Goal: Task Accomplishment & Management: Use online tool/utility

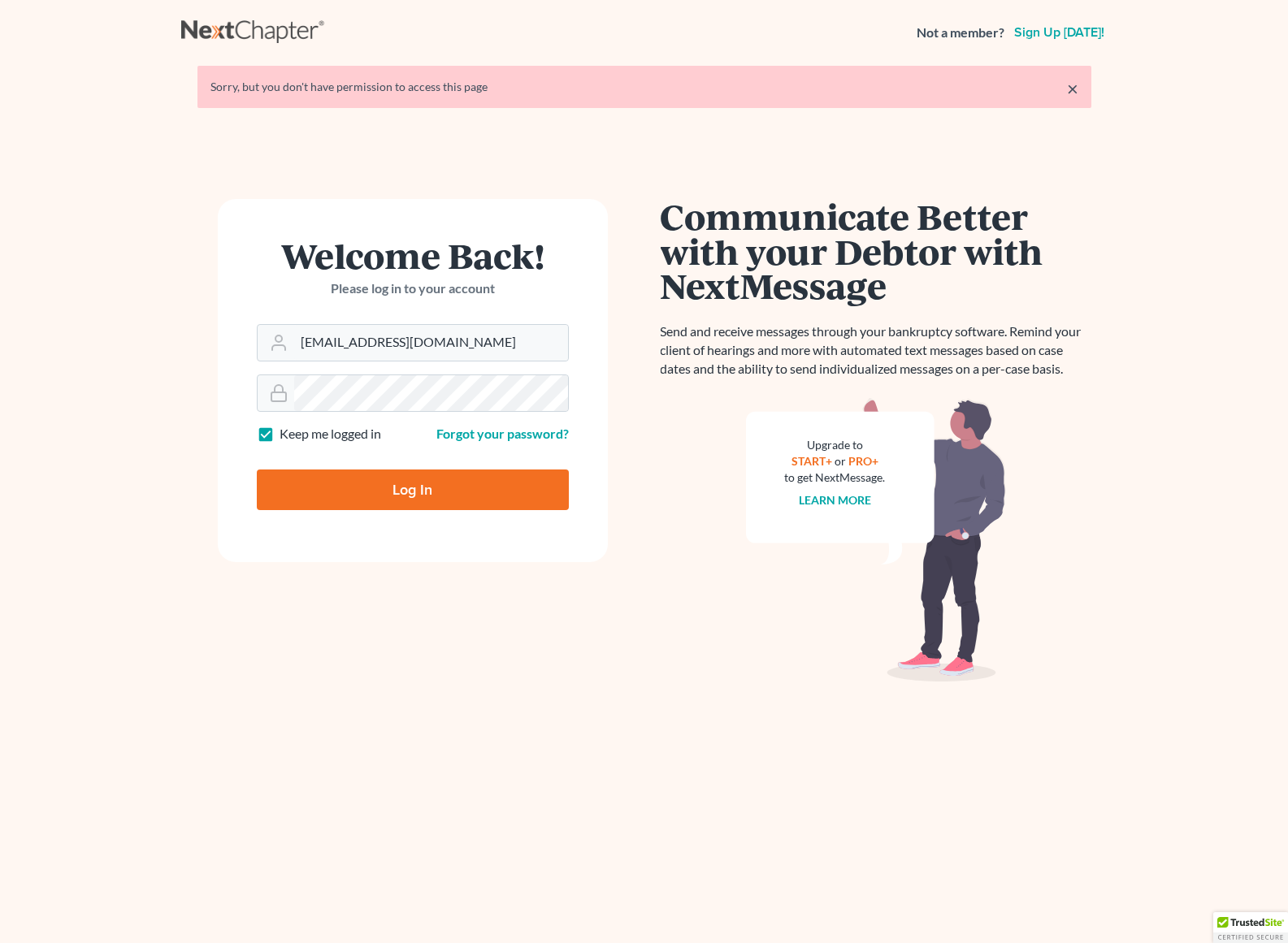
click at [424, 491] on input "Log In" at bounding box center [412, 489] width 312 height 41
type input "Thinking..."
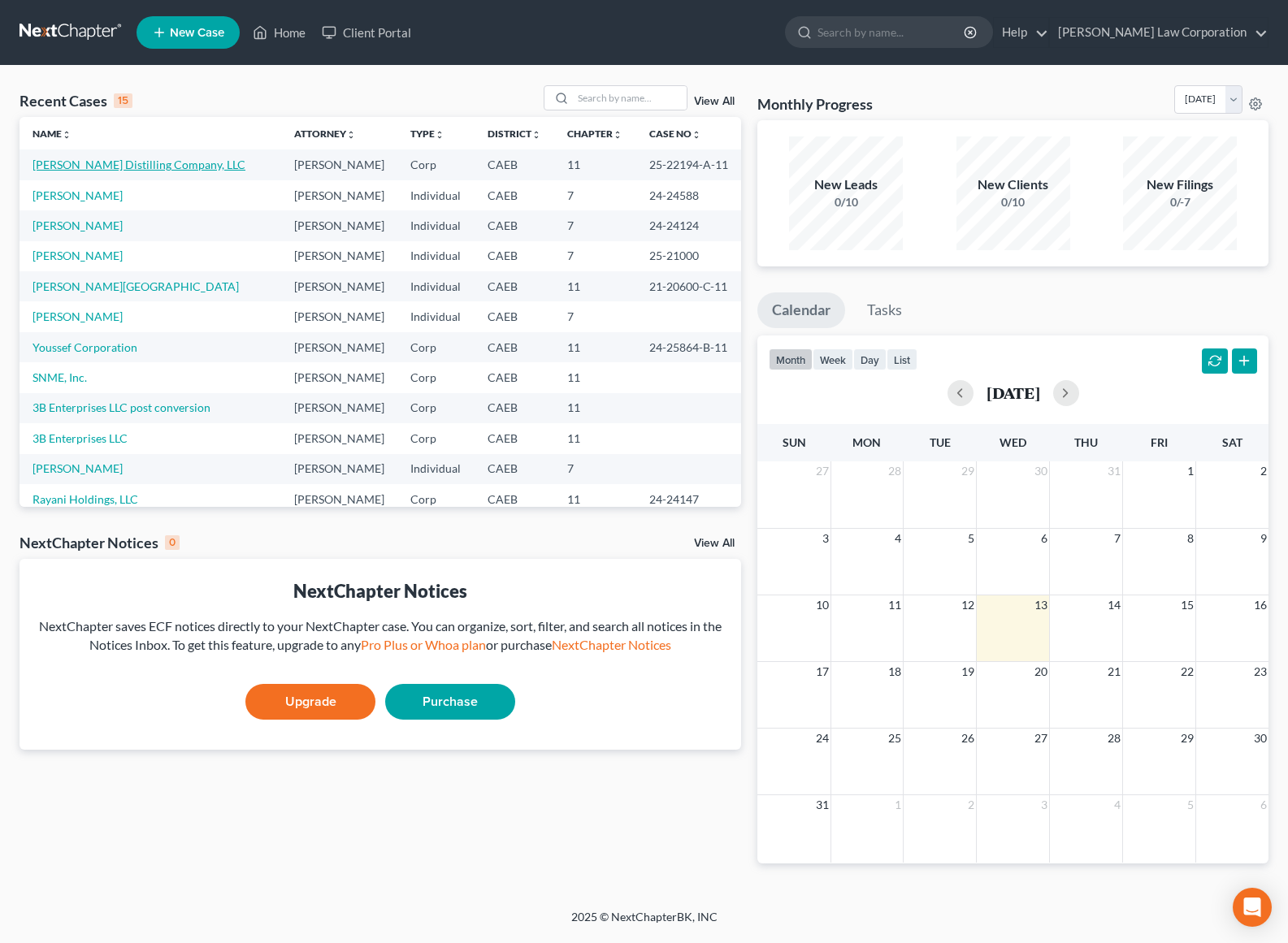
click at [145, 167] on link "[PERSON_NAME] Distilling Company, LLC" at bounding box center [138, 164] width 213 height 14
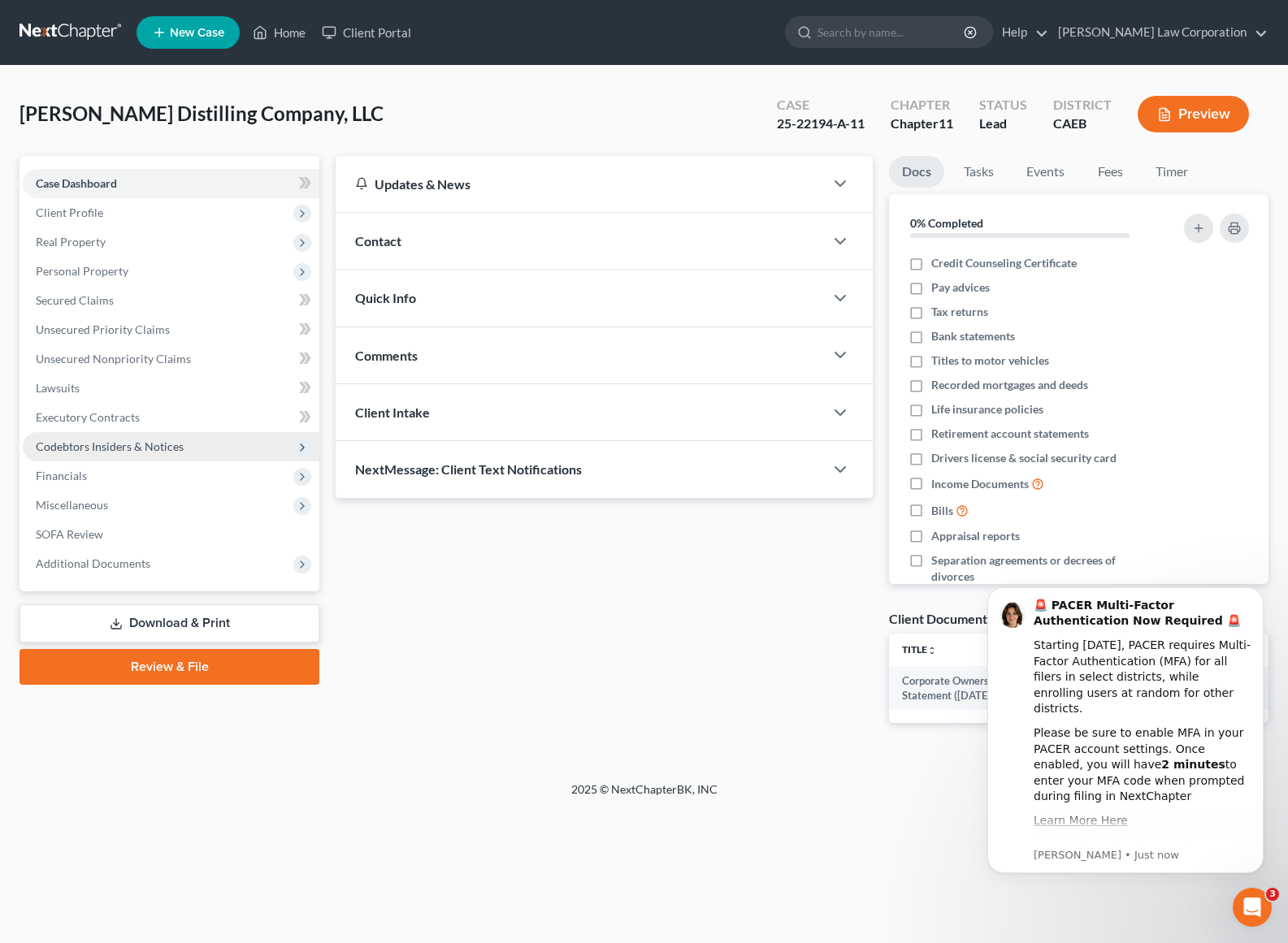
click at [177, 444] on span "Codebtors Insiders & Notices" at bounding box center [110, 446] width 148 height 14
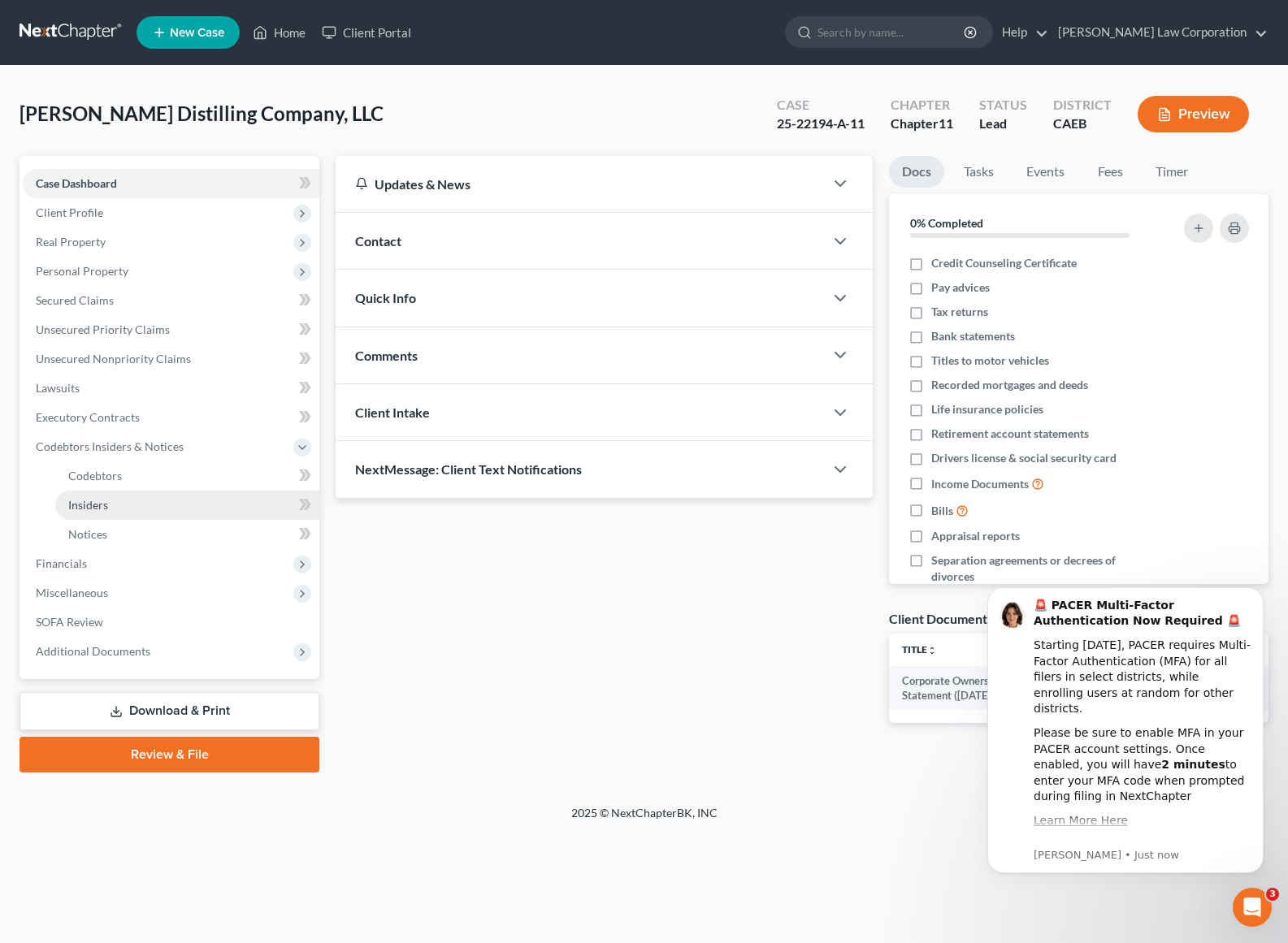
click at [187, 504] on link "Insiders" at bounding box center [187, 505] width 264 height 29
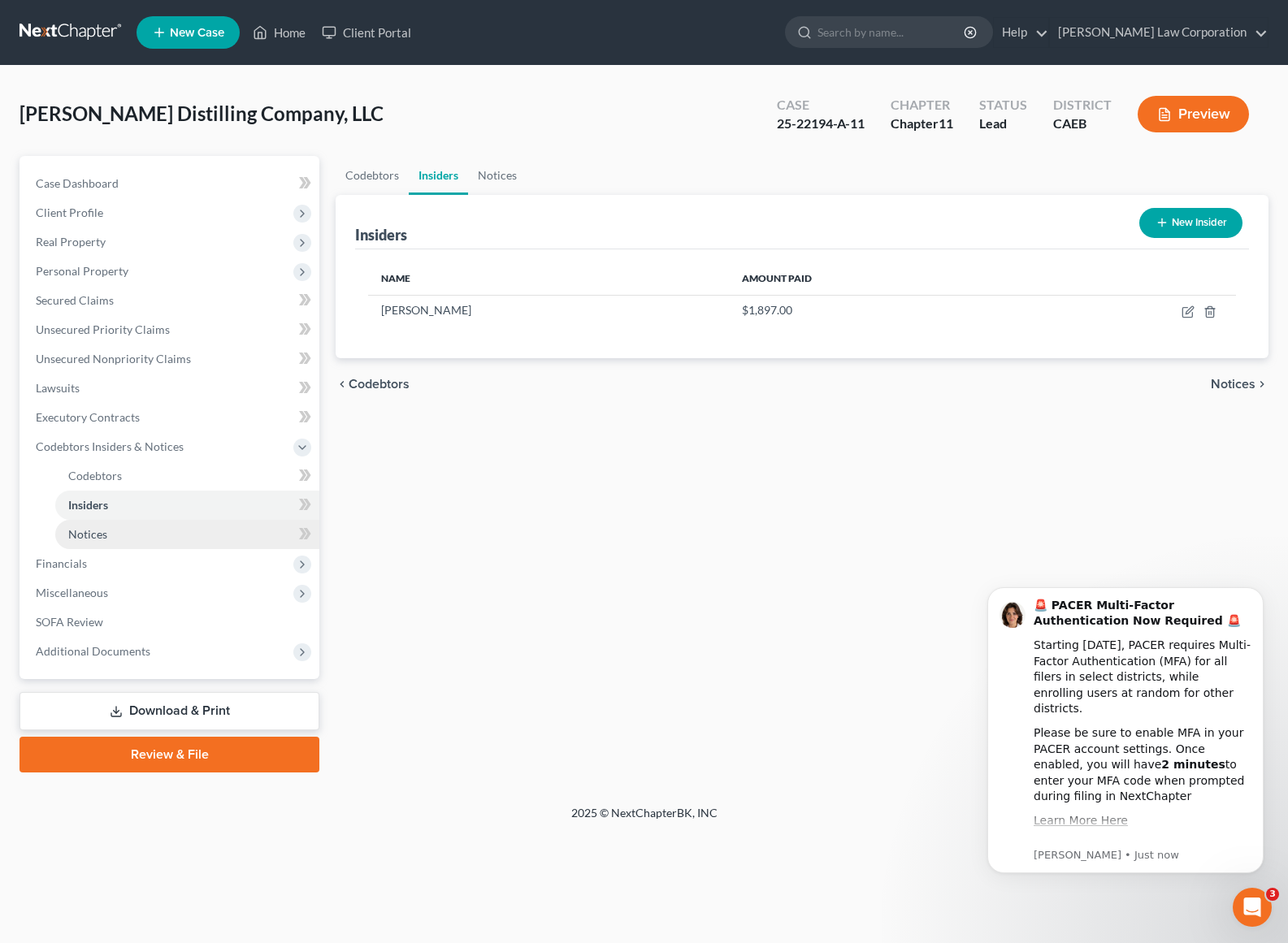
click at [191, 538] on link "Notices" at bounding box center [187, 534] width 264 height 29
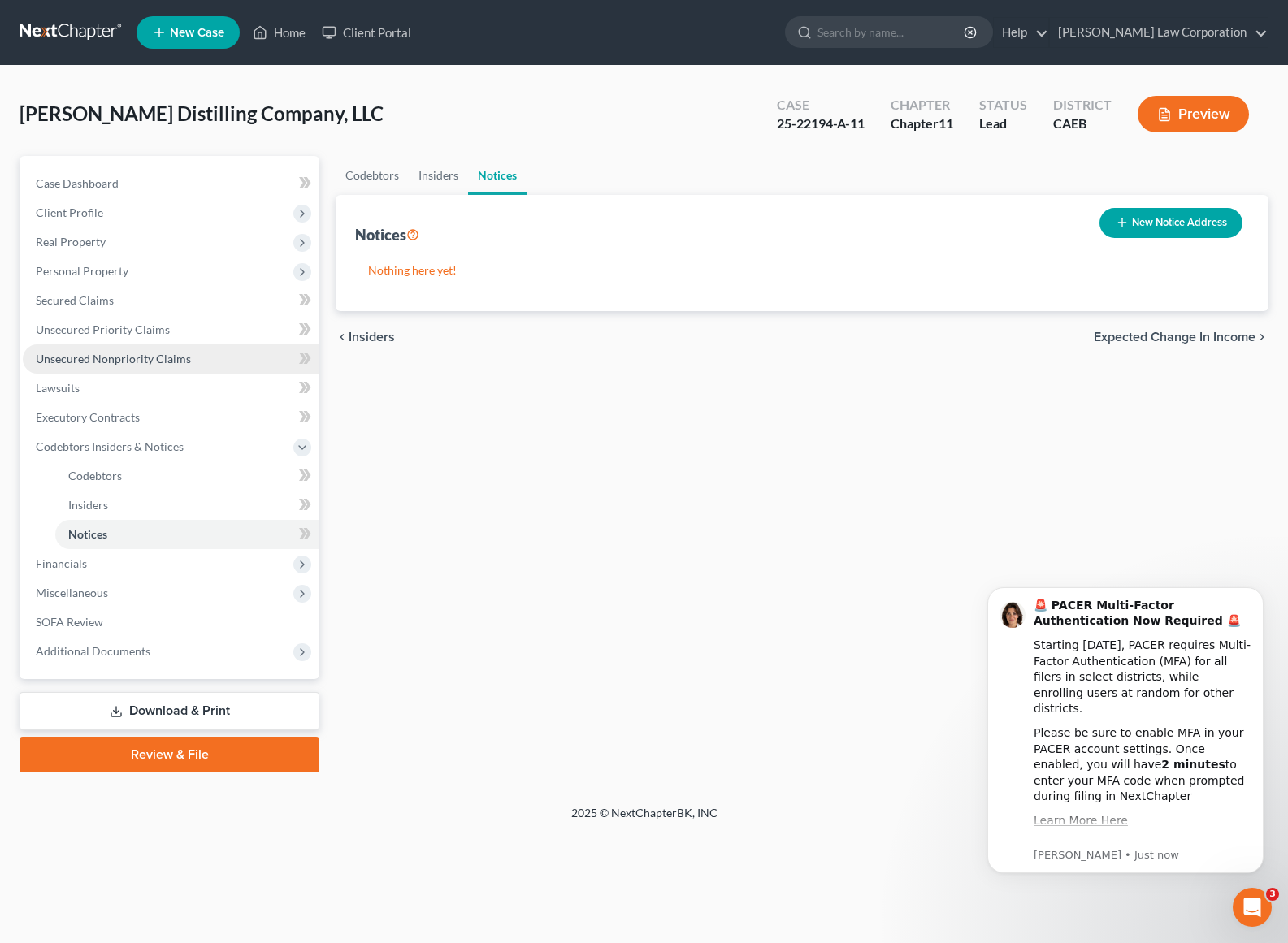
click at [169, 359] on span "Unsecured Nonpriority Claims" at bounding box center [114, 358] width 155 height 14
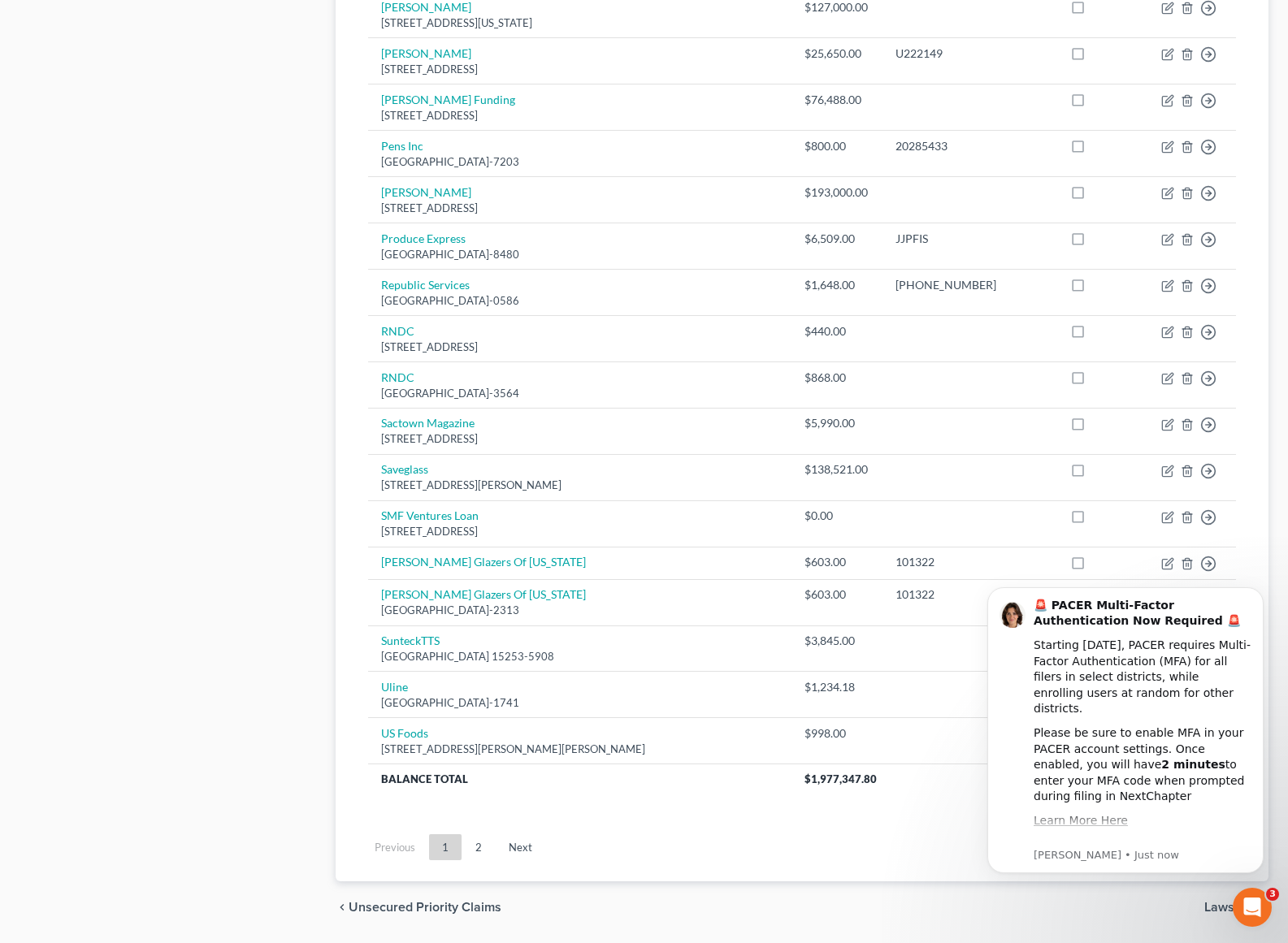
scroll to position [877, 0]
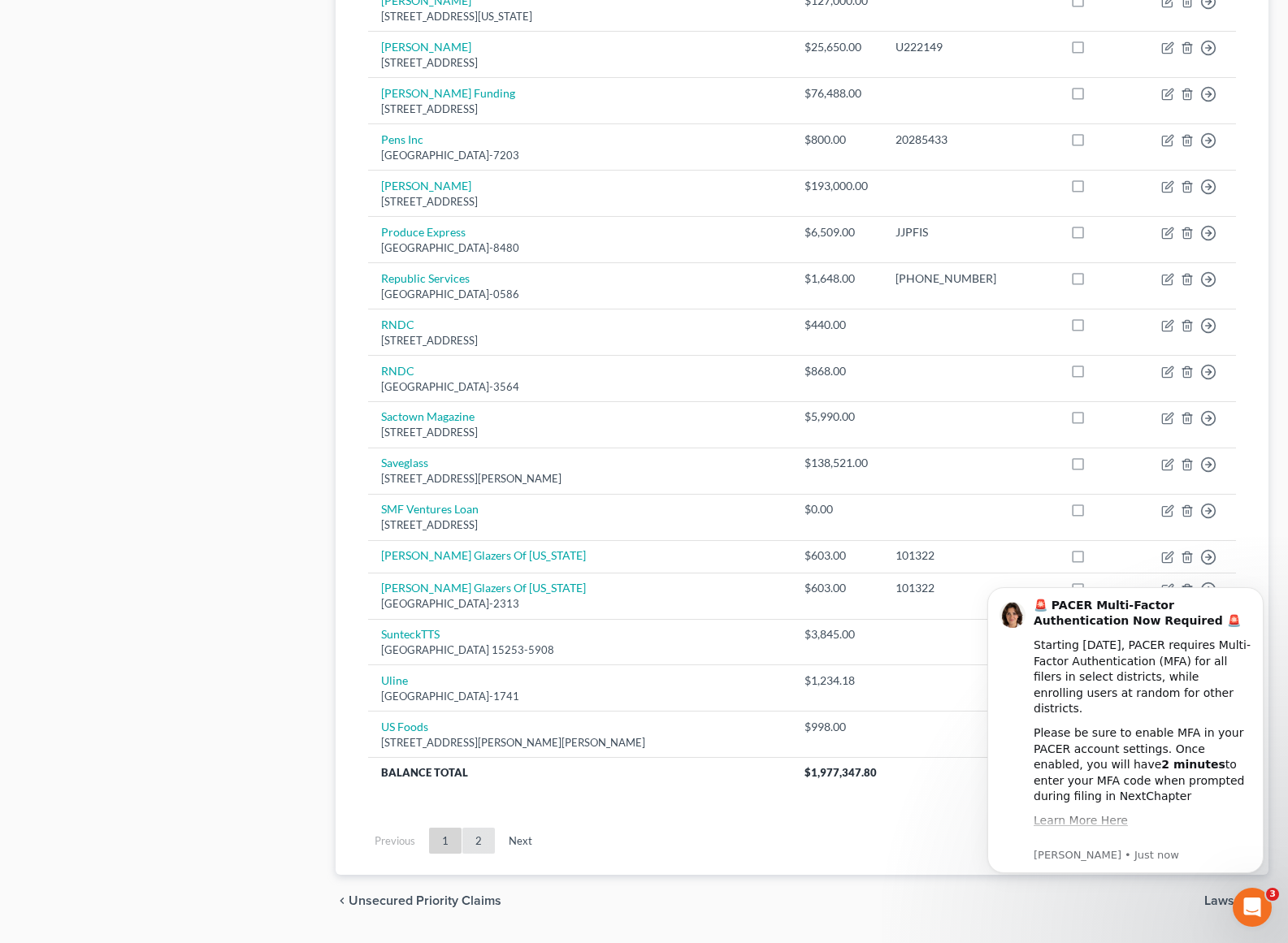
click at [480, 837] on link "2" at bounding box center [478, 840] width 32 height 26
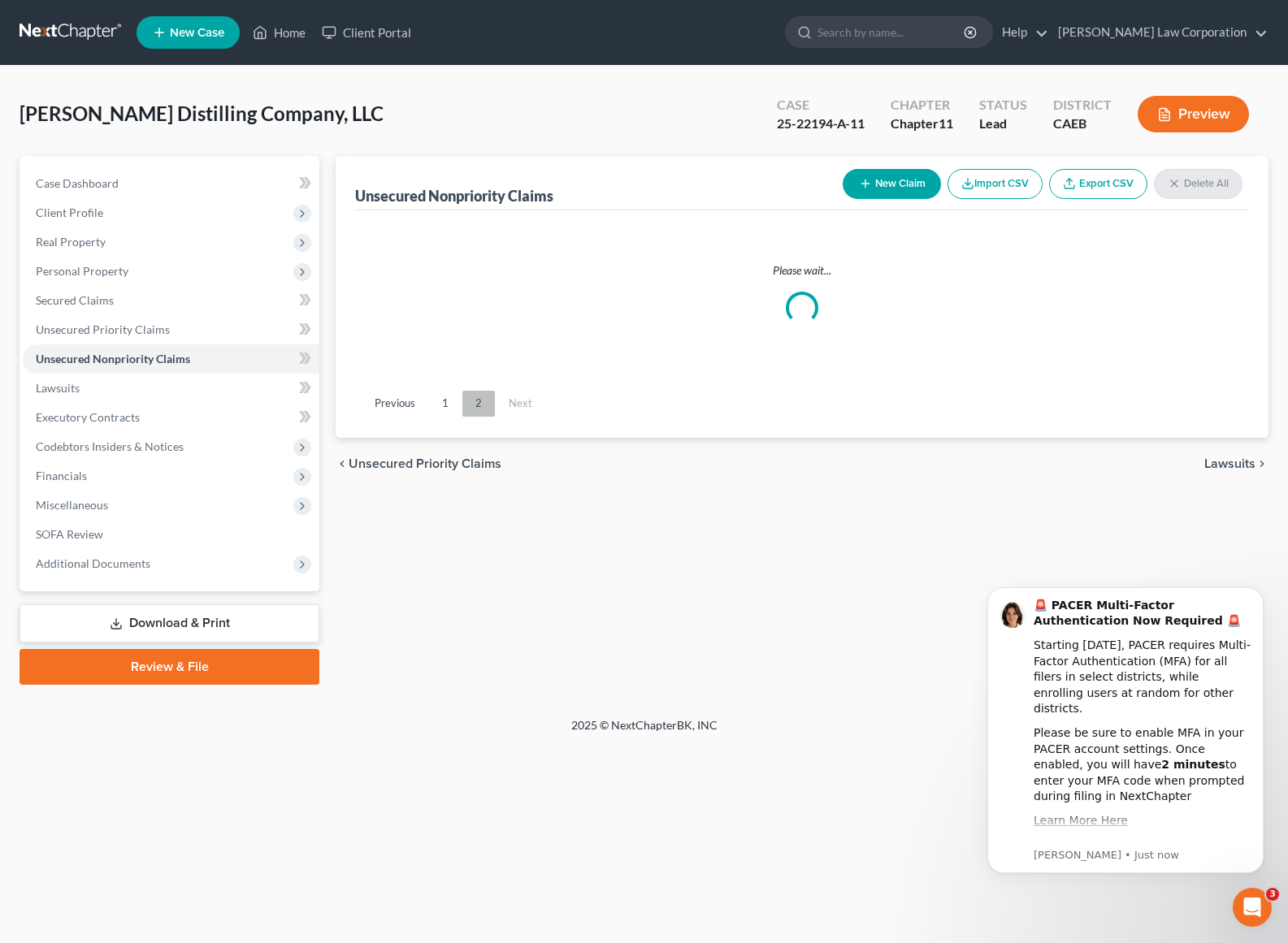
scroll to position [0, 0]
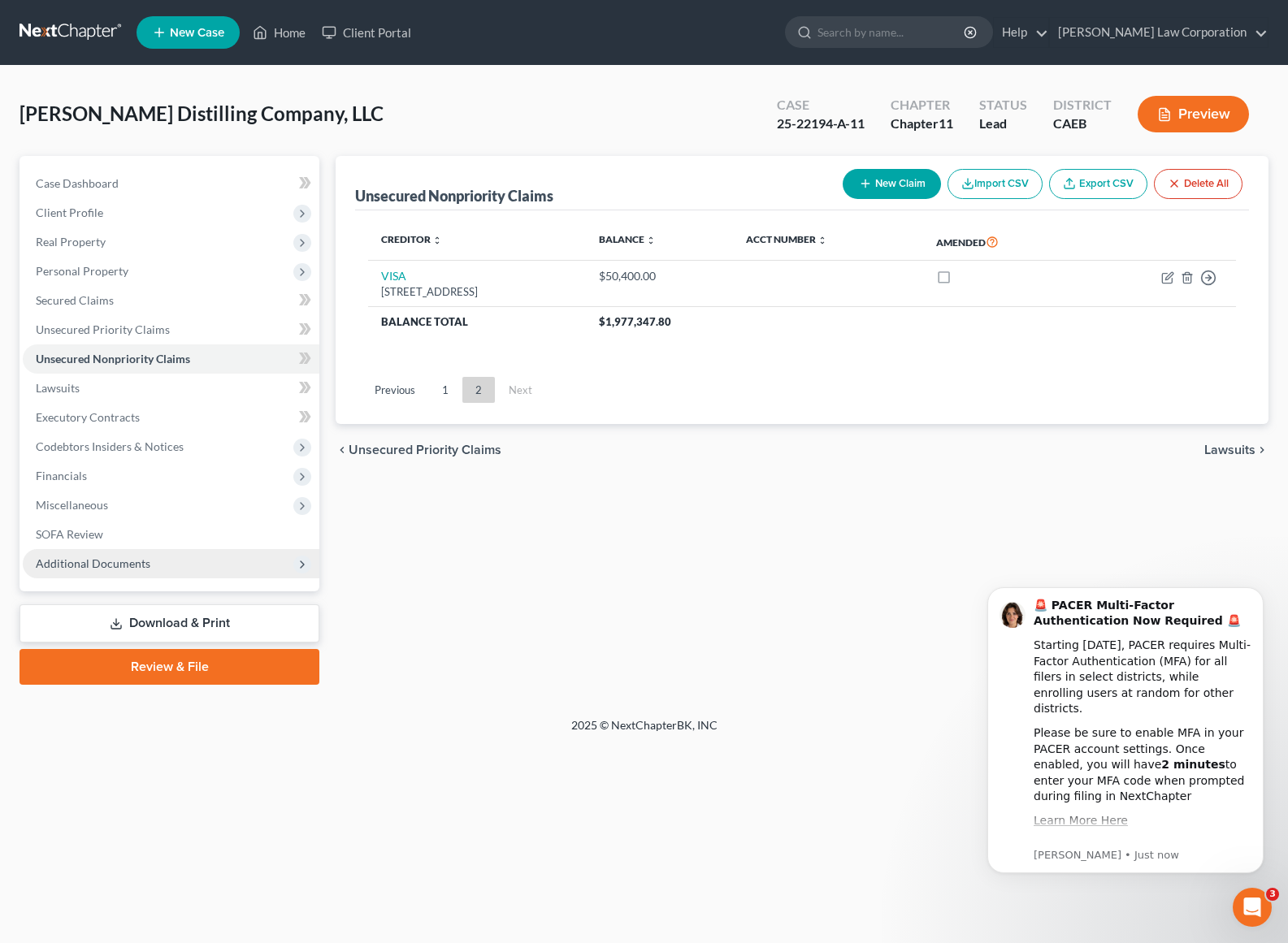
click at [137, 558] on span "Additional Documents" at bounding box center [93, 563] width 115 height 14
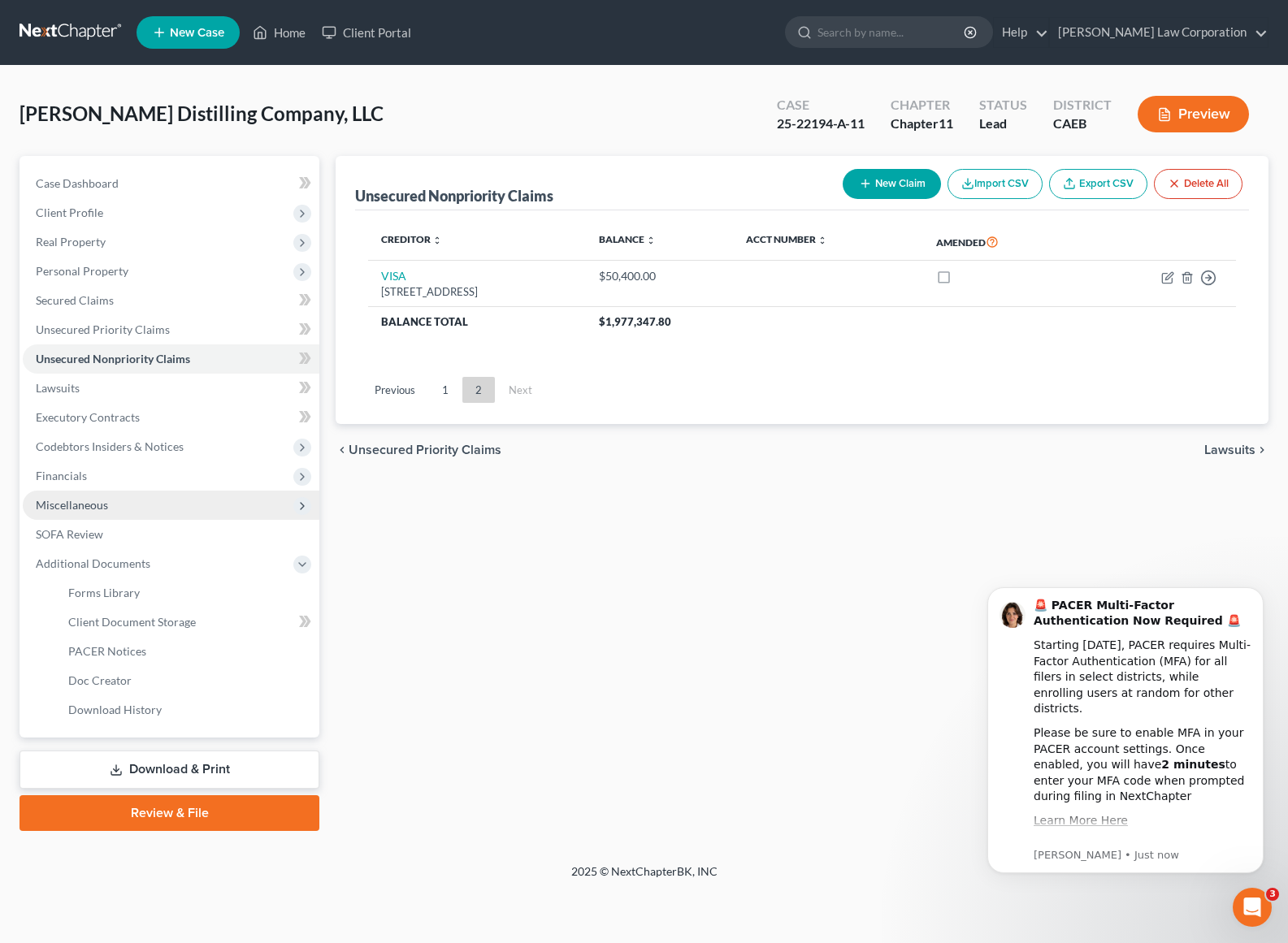
click at [146, 509] on span "Miscellaneous" at bounding box center [170, 505] width 296 height 29
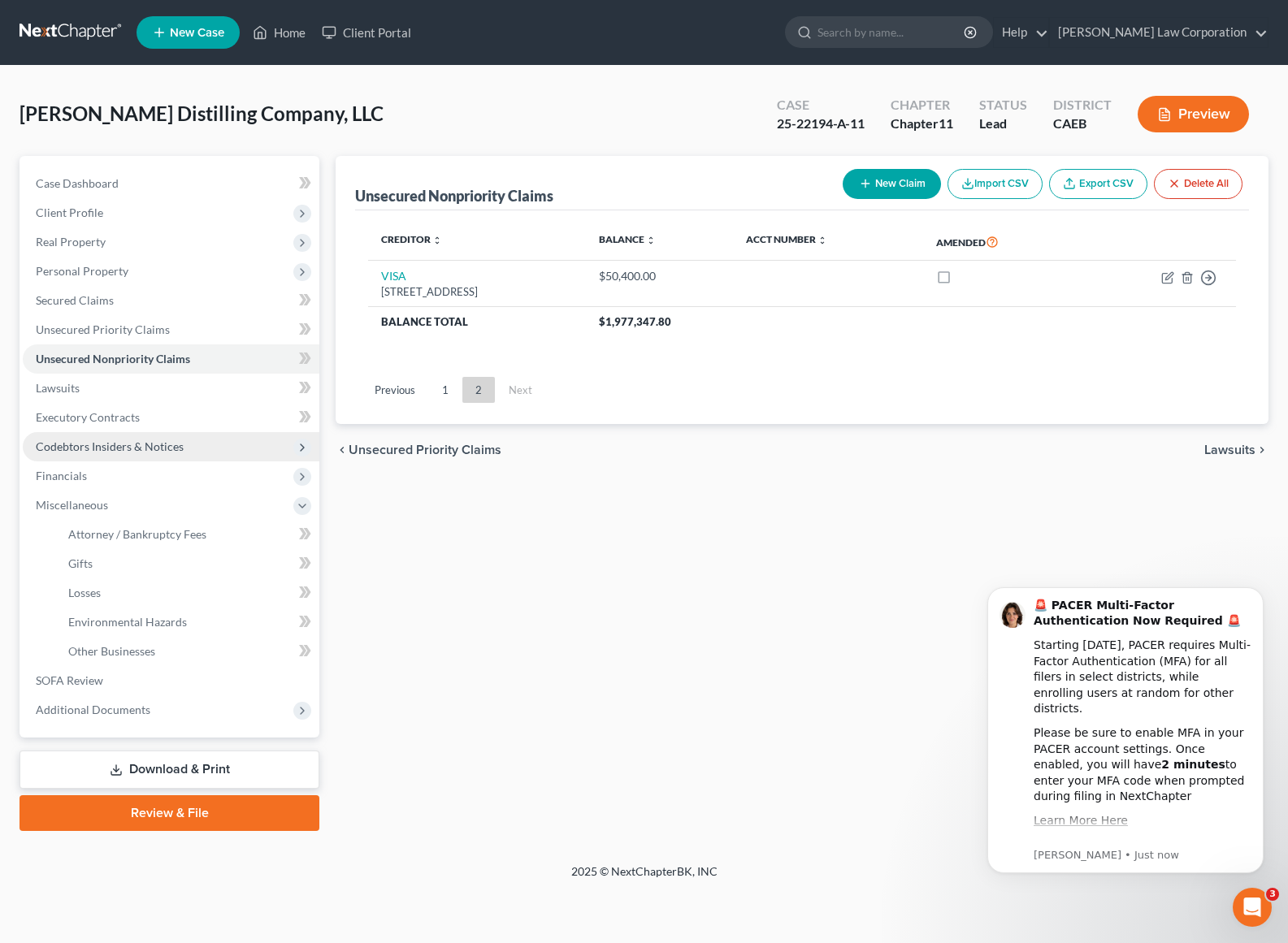
click at [161, 441] on span "Codebtors Insiders & Notices" at bounding box center [110, 446] width 148 height 14
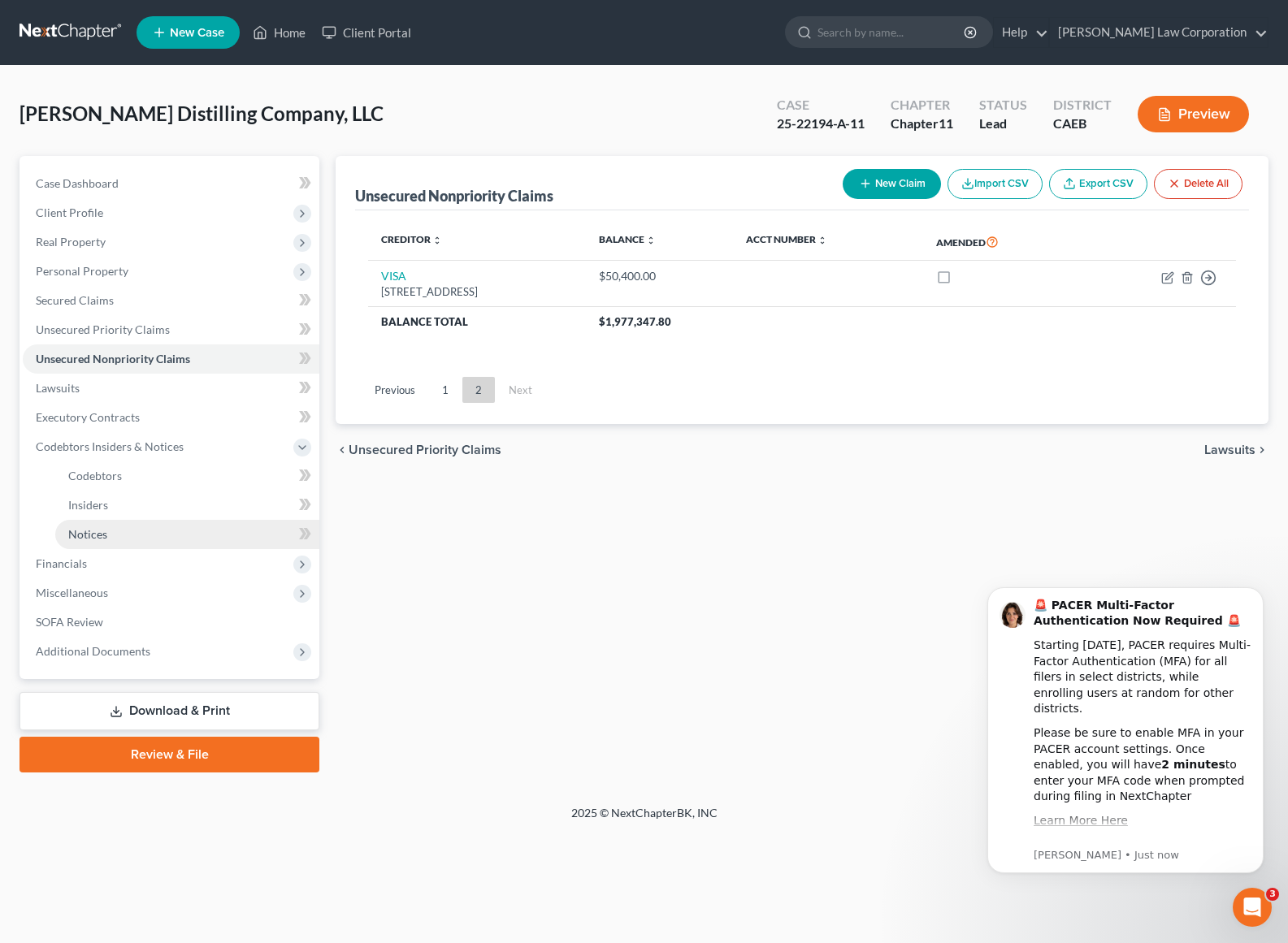
click at [209, 531] on link "Notices" at bounding box center [187, 534] width 264 height 29
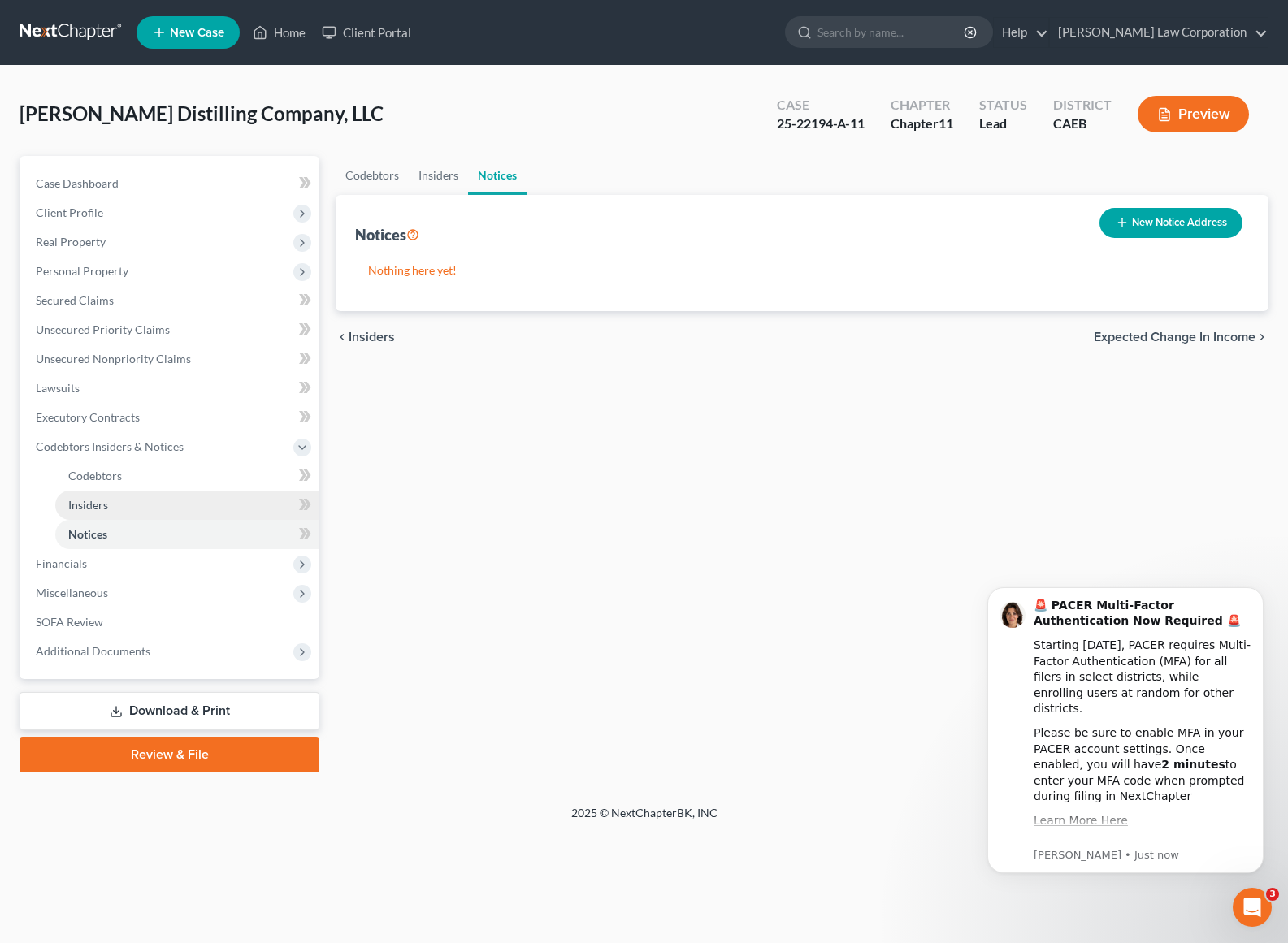
click at [193, 506] on link "Insiders" at bounding box center [187, 505] width 264 height 29
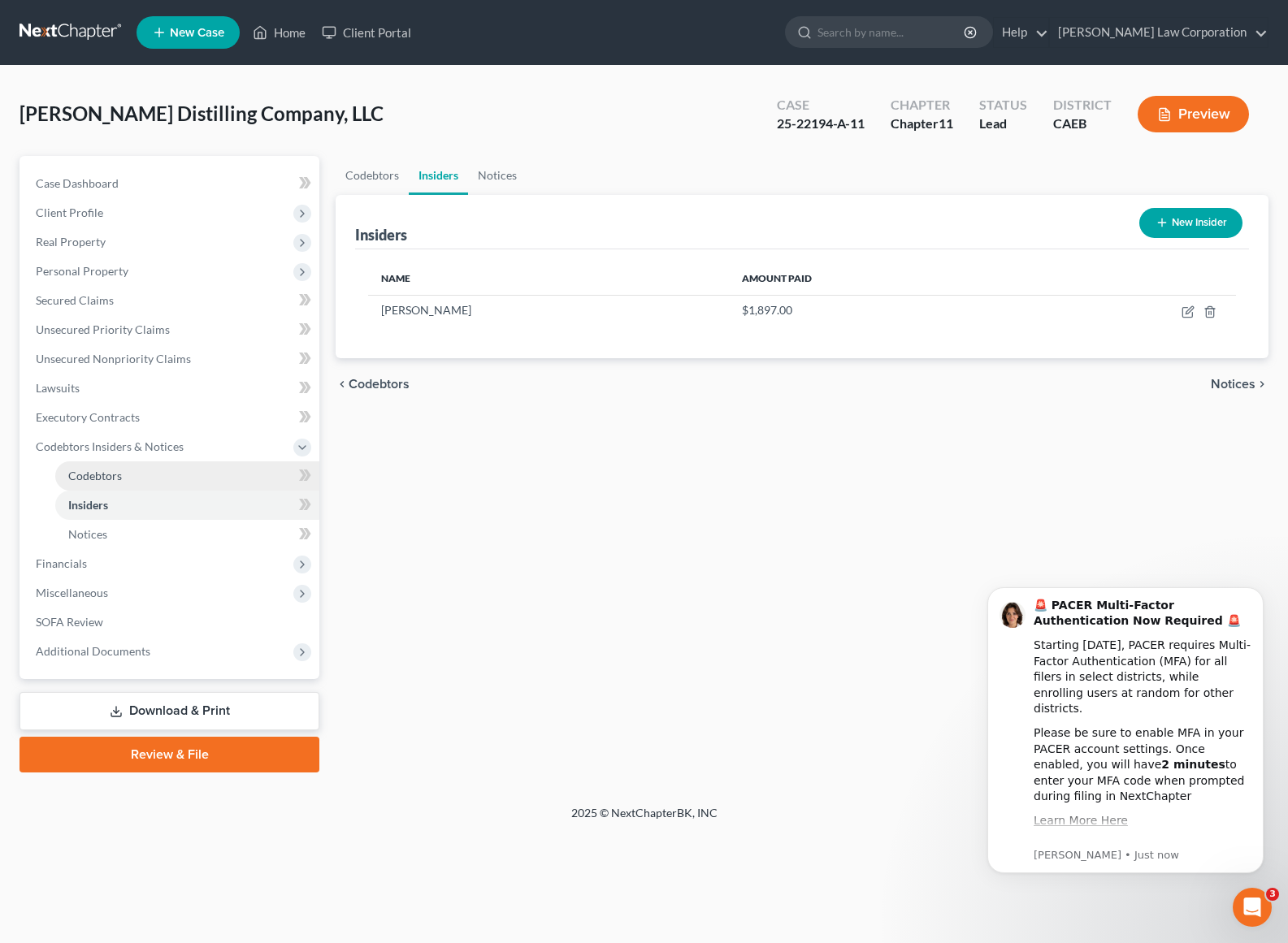
click at [209, 478] on link "Codebtors" at bounding box center [187, 476] width 264 height 29
